Goal: Information Seeking & Learning: Learn about a topic

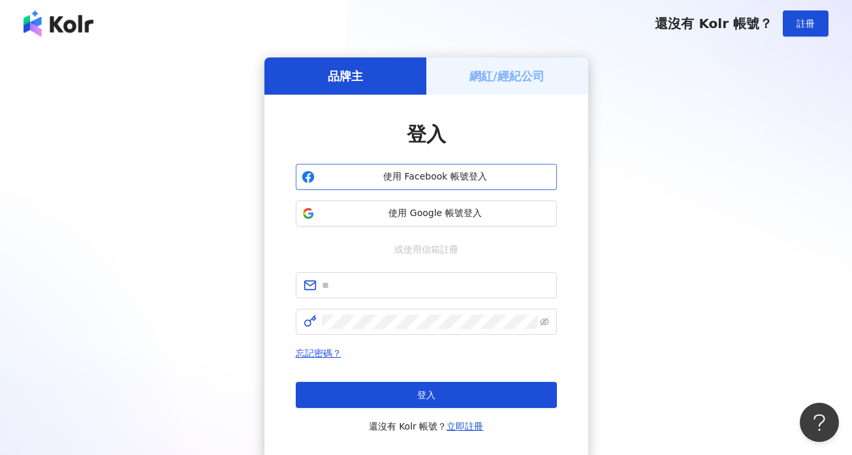
click at [424, 184] on button "使用 Facebook 帳號登入" at bounding box center [426, 177] width 261 height 26
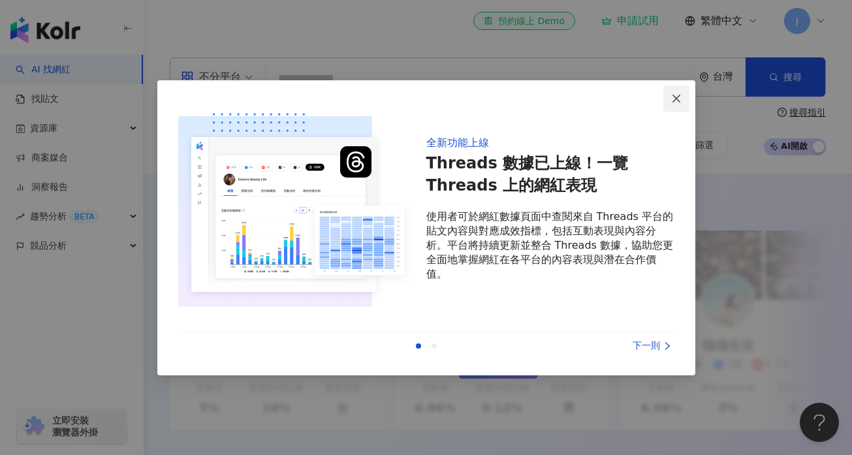
click at [678, 97] on icon "close" at bounding box center [676, 98] width 10 height 10
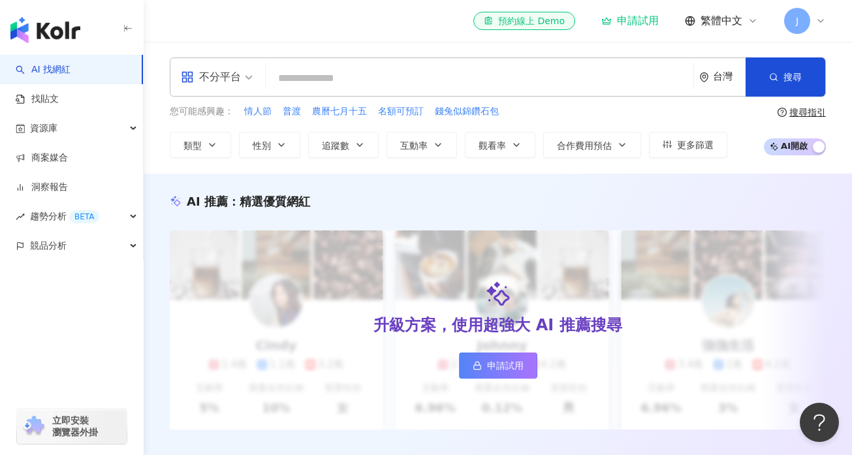
click at [815, 20] on icon at bounding box center [820, 21] width 10 height 10
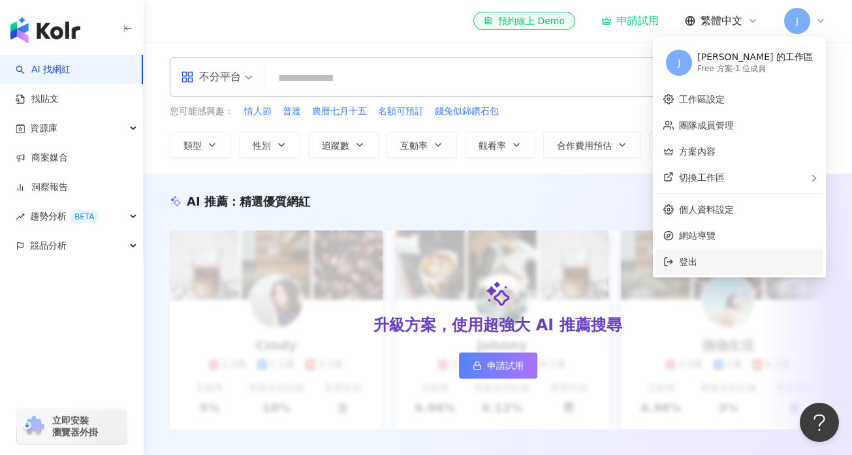
click at [697, 262] on span "登出" at bounding box center [688, 261] width 18 height 10
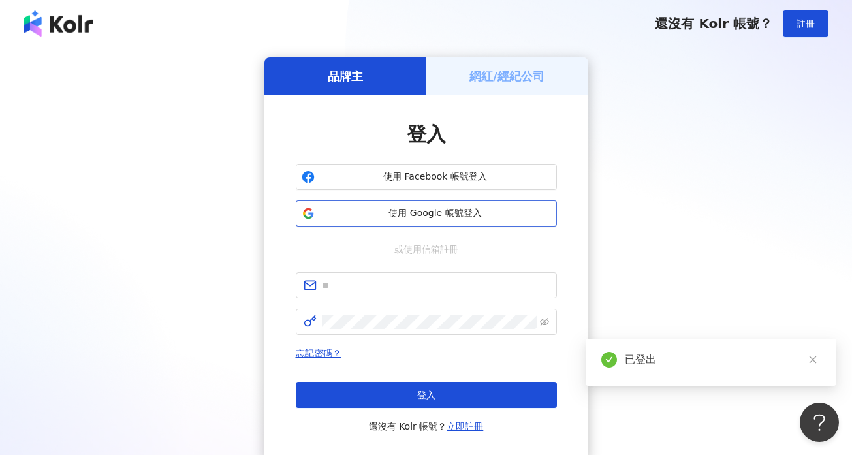
click at [453, 210] on span "使用 Google 帳號登入" at bounding box center [435, 213] width 231 height 13
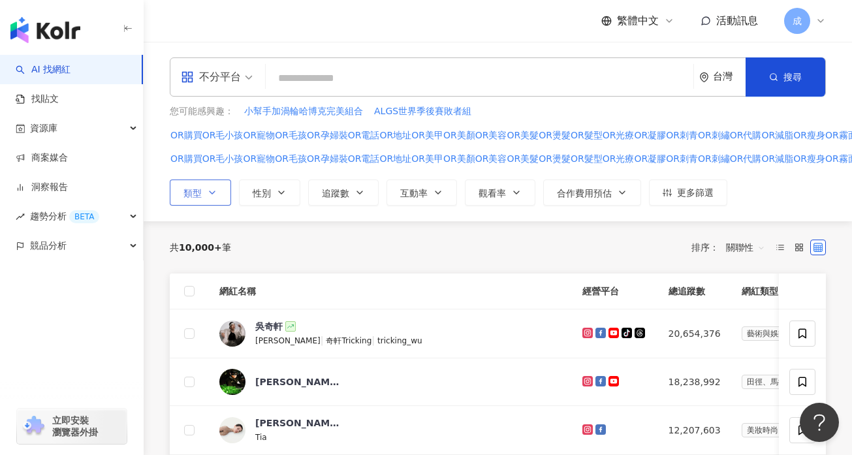
click at [214, 193] on icon "button" at bounding box center [212, 192] width 10 height 10
click at [311, 77] on input "search" at bounding box center [479, 78] width 417 height 25
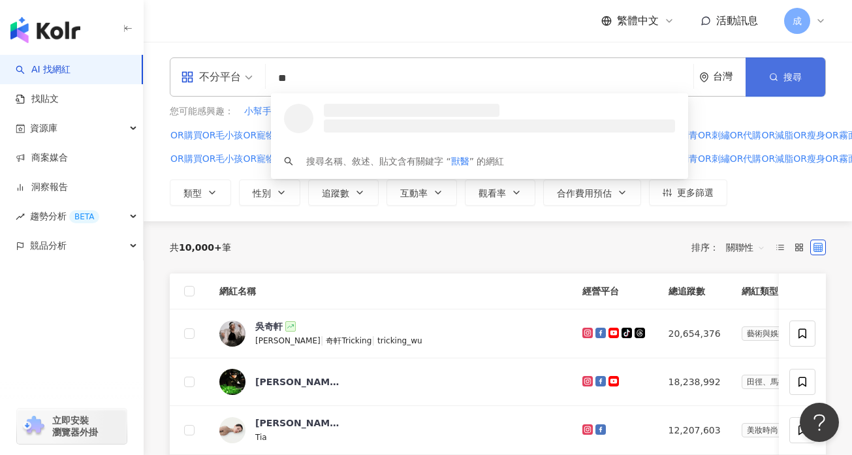
type input "**"
click at [775, 75] on circle "button" at bounding box center [773, 77] width 6 height 6
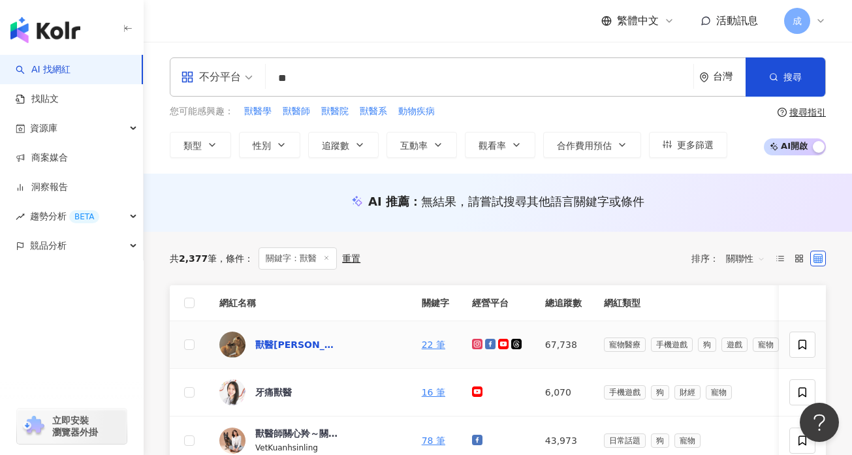
click at [271, 343] on div "獸醫[PERSON_NAME]話" at bounding box center [297, 344] width 85 height 13
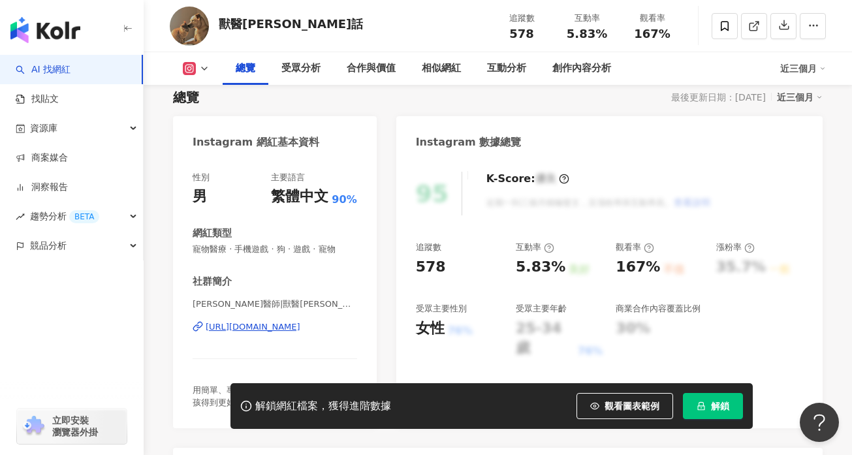
scroll to position [91, 0]
